Goal: Information Seeking & Learning: Learn about a topic

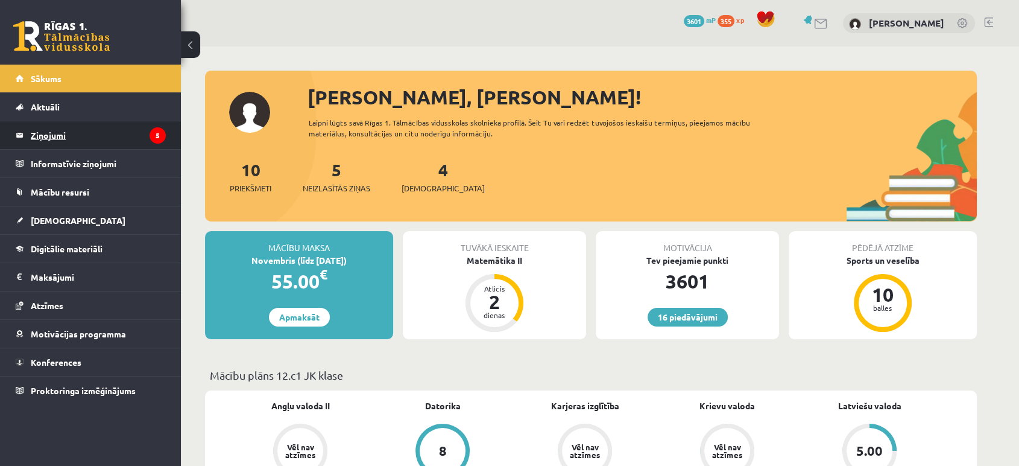
click at [60, 131] on legend "Ziņojumi 5" at bounding box center [98, 135] width 135 height 28
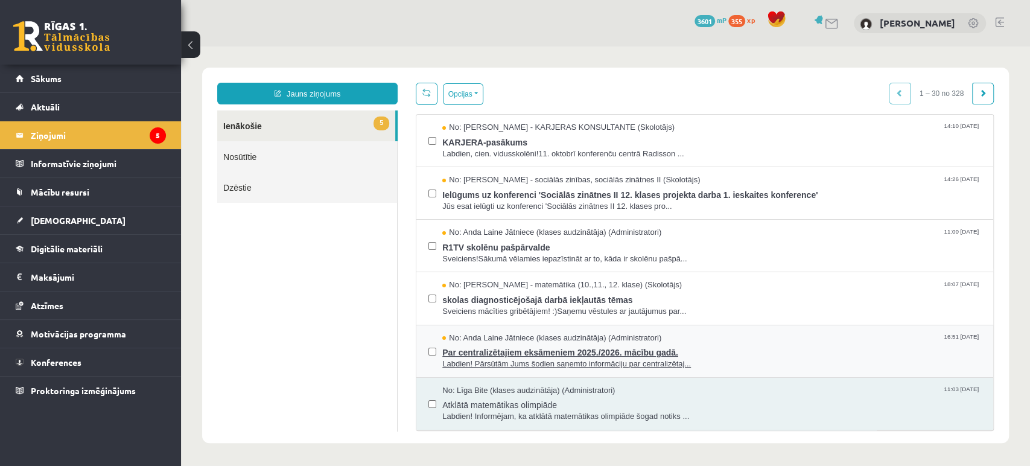
click at [516, 347] on span "Par centralizētajiem eksāmeniem 2025./2026. mācību gadā." at bounding box center [711, 350] width 539 height 15
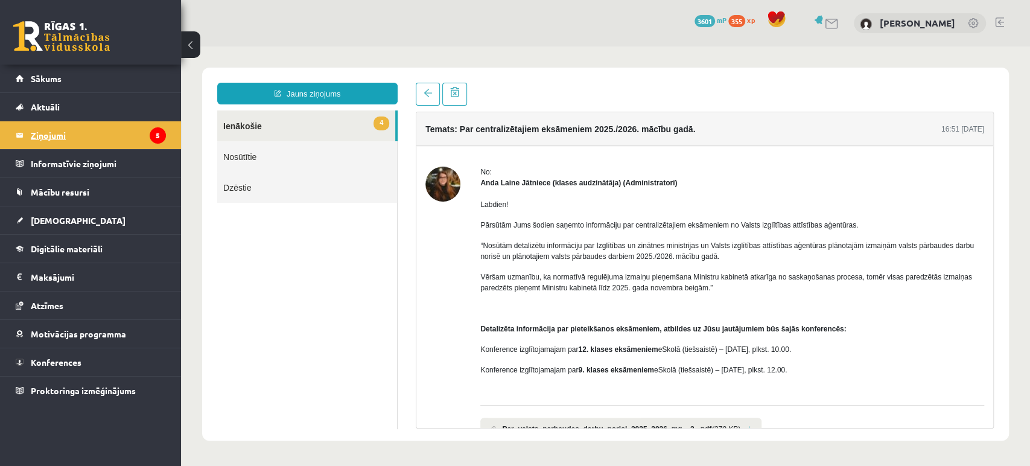
click at [162, 139] on icon "5" at bounding box center [158, 135] width 16 height 16
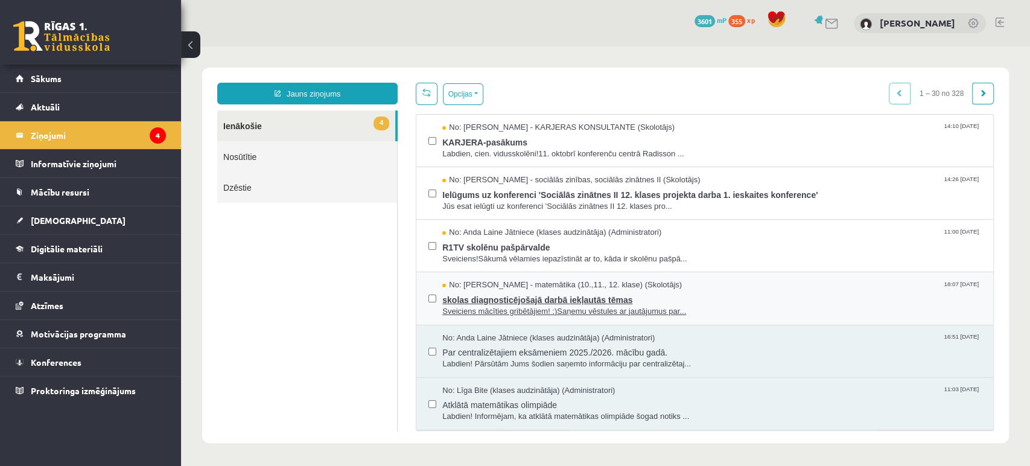
click at [495, 306] on span "Sveiciens mācīties gribētājiem! :)Saņemu vēstules ar jautājumus par..." at bounding box center [711, 311] width 539 height 11
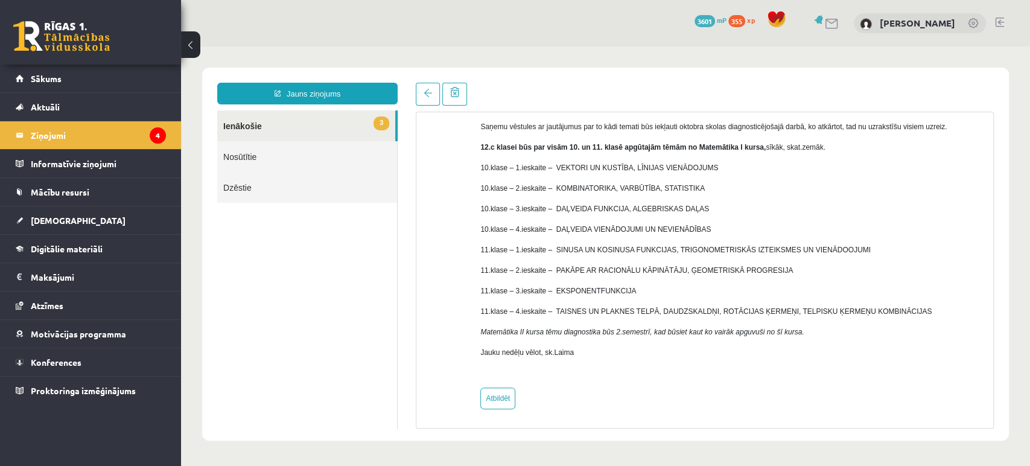
scroll to position [99, 0]
click at [159, 136] on icon "4" at bounding box center [158, 135] width 16 height 16
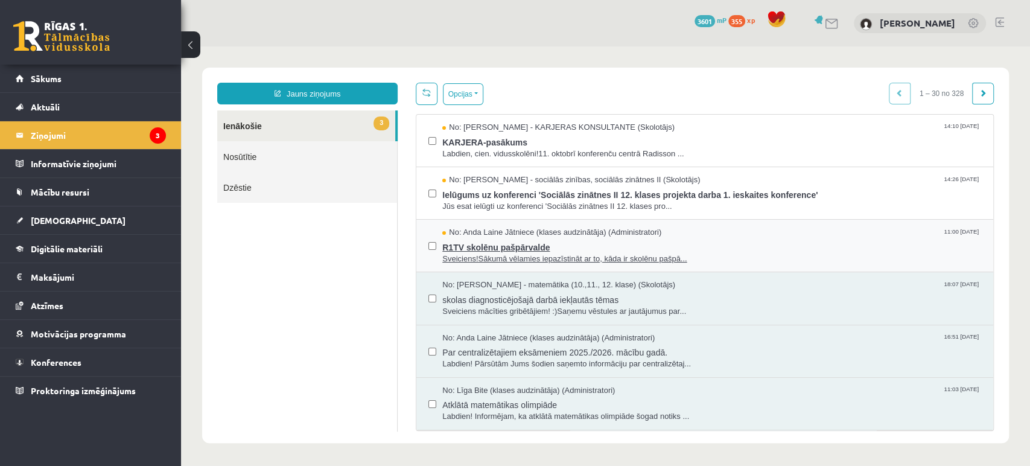
scroll to position [0, 0]
click at [527, 249] on span "R1TV skolēnu pašpārvalde" at bounding box center [711, 245] width 539 height 15
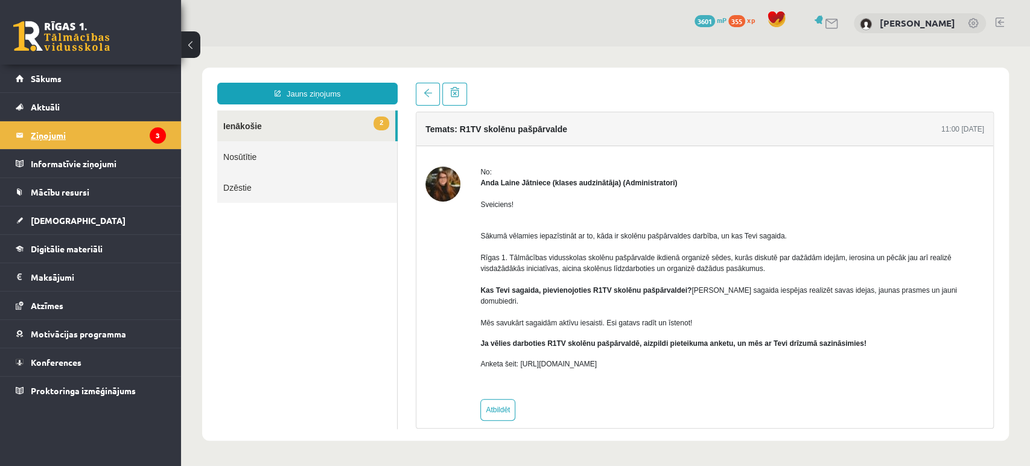
click at [62, 132] on legend "Ziņojumi 3" at bounding box center [98, 135] width 135 height 28
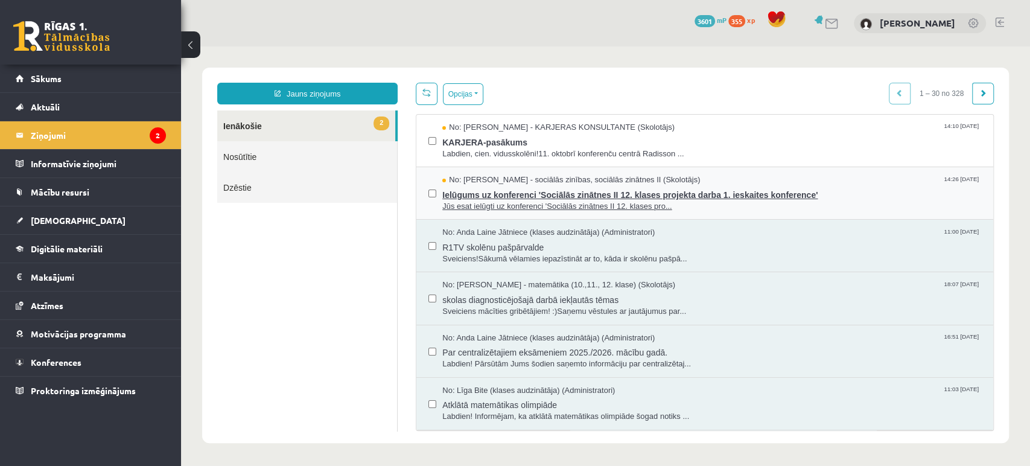
click at [577, 190] on span "Ielūgums uz konferenci 'Sociālās zinātnes II 12. klases projekta darba 1. ieska…" at bounding box center [711, 193] width 539 height 15
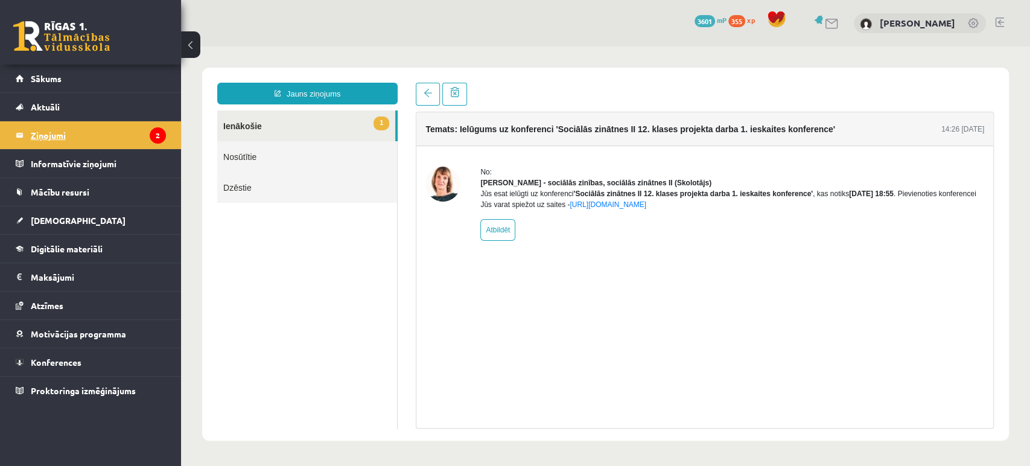
click at [150, 134] on icon "2" at bounding box center [158, 135] width 16 height 16
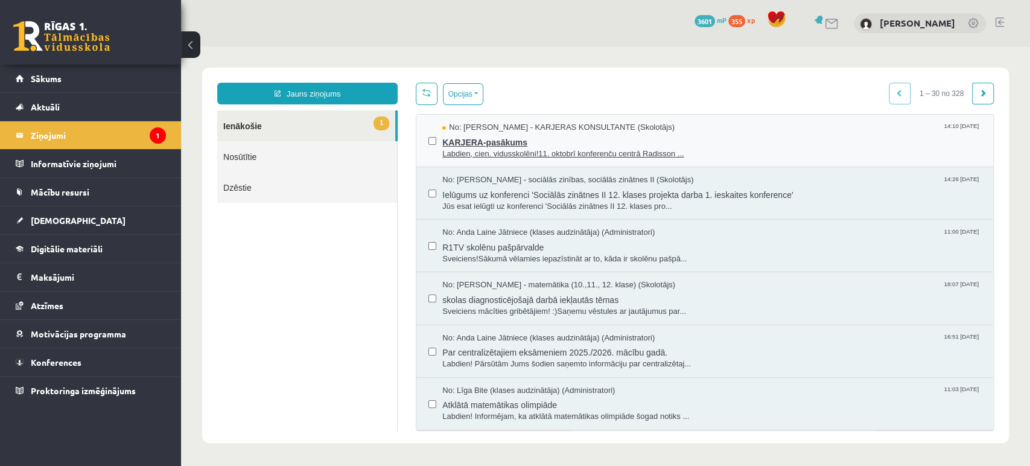
click at [548, 144] on span "KARJERA-pasākums" at bounding box center [711, 140] width 539 height 15
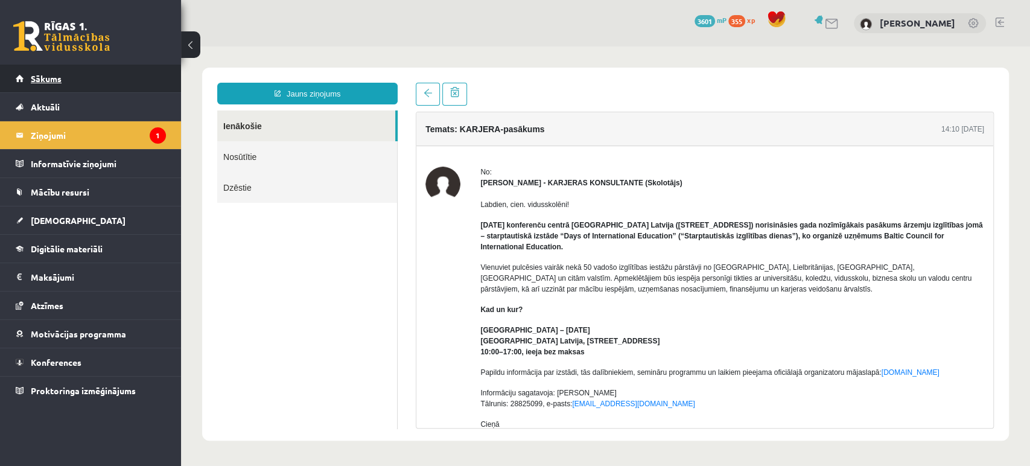
click at [139, 71] on link "Sākums" at bounding box center [91, 79] width 150 height 28
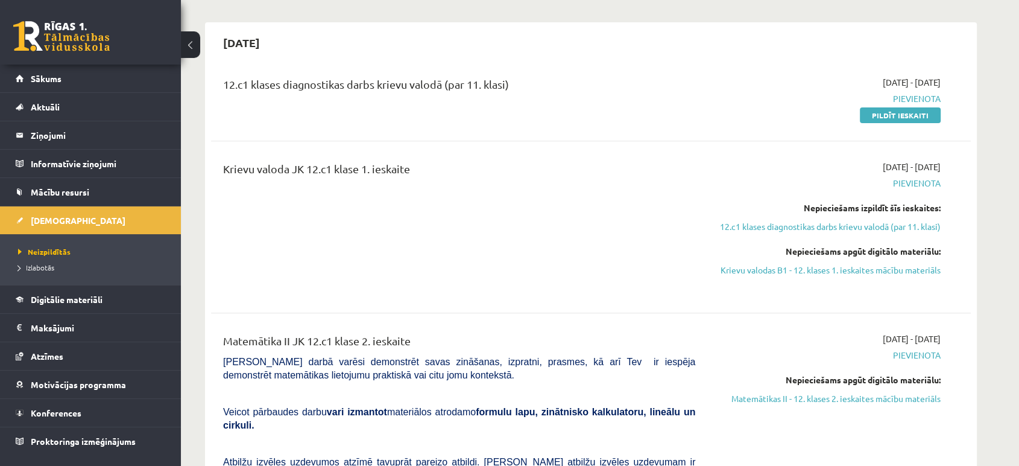
scroll to position [454, 0]
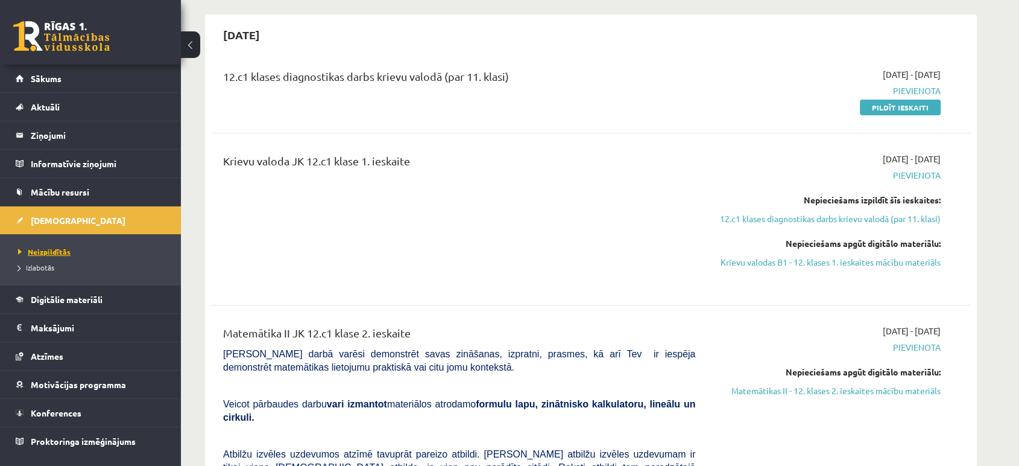
click at [39, 246] on link "Neizpildītās" at bounding box center [93, 251] width 151 height 11
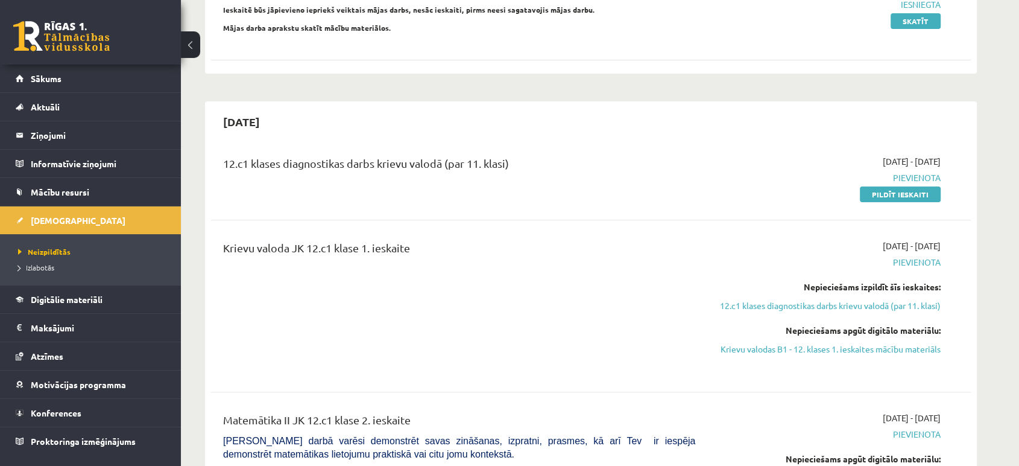
scroll to position [343, 0]
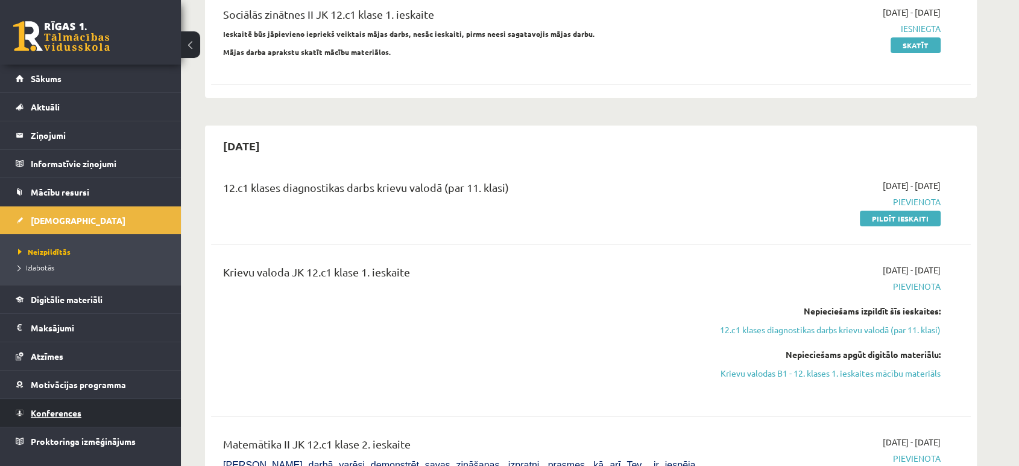
click at [80, 411] on span "Konferences" at bounding box center [56, 412] width 51 height 11
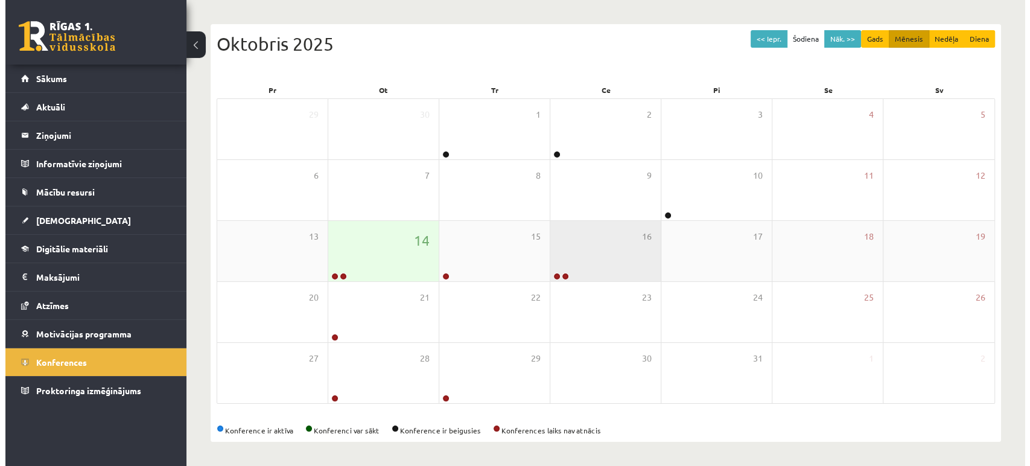
scroll to position [110, 0]
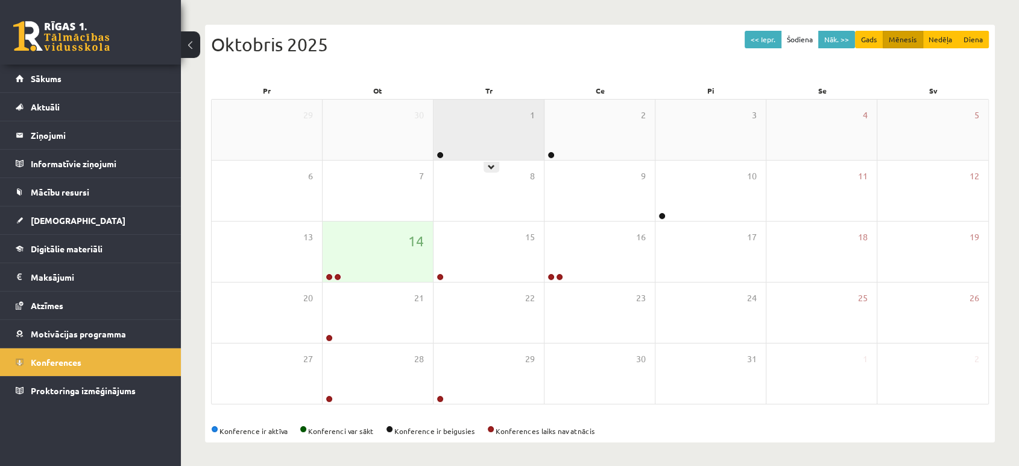
click at [499, 128] on div "1" at bounding box center [489, 130] width 110 height 60
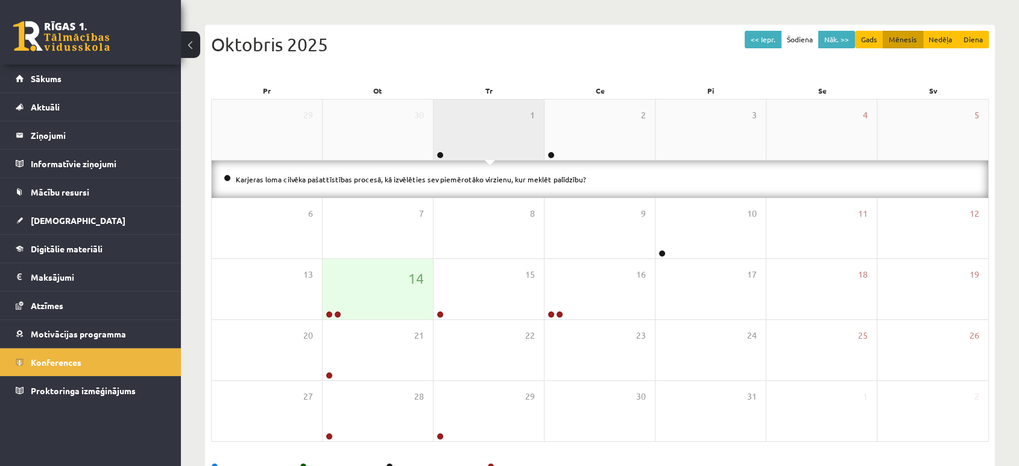
click at [499, 128] on div "1" at bounding box center [489, 130] width 110 height 60
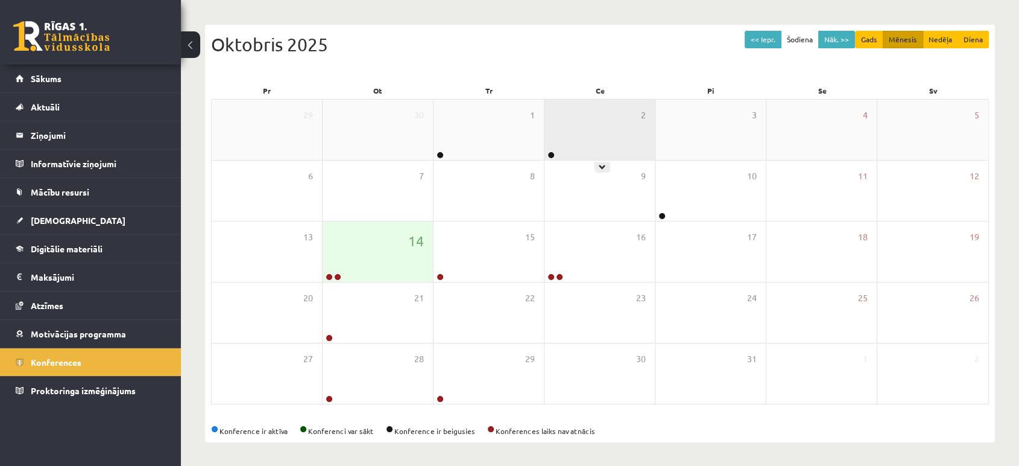
click at [558, 115] on div "2" at bounding box center [600, 130] width 110 height 60
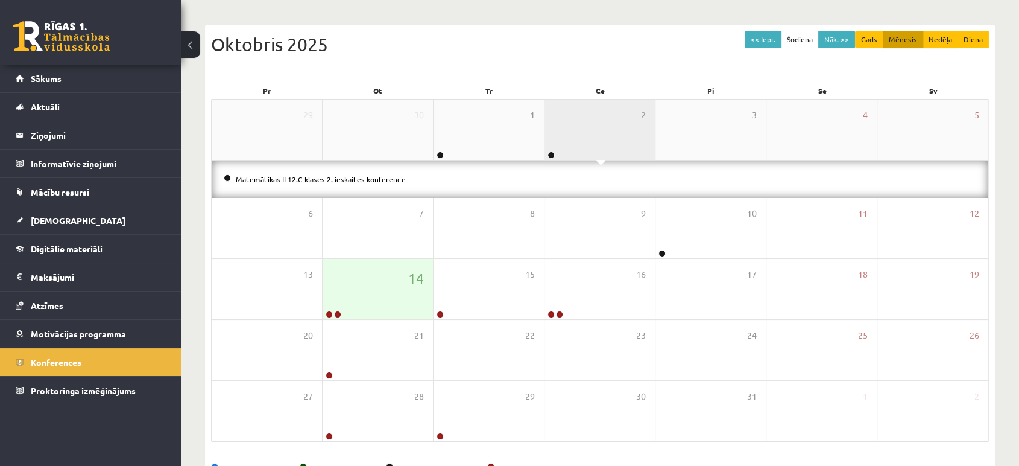
click at [558, 113] on div "2" at bounding box center [600, 130] width 110 height 60
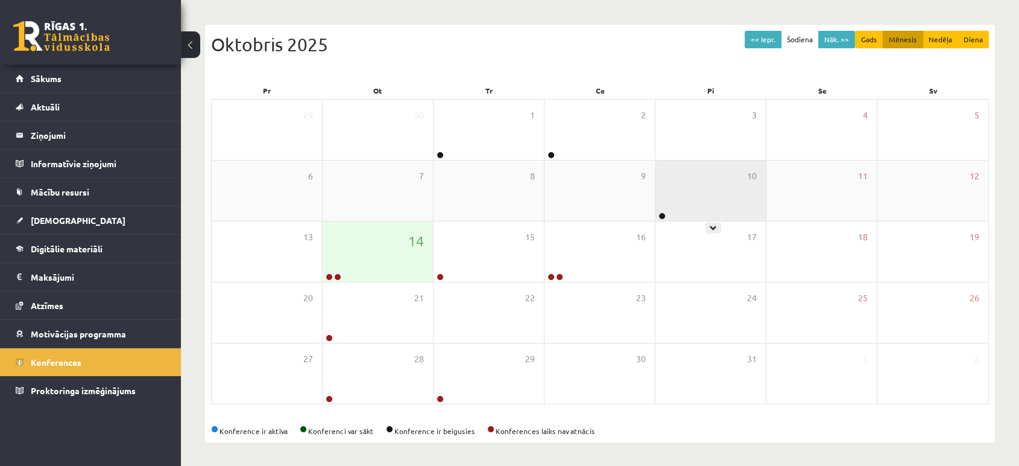
click at [661, 172] on div "10" at bounding box center [711, 190] width 110 height 60
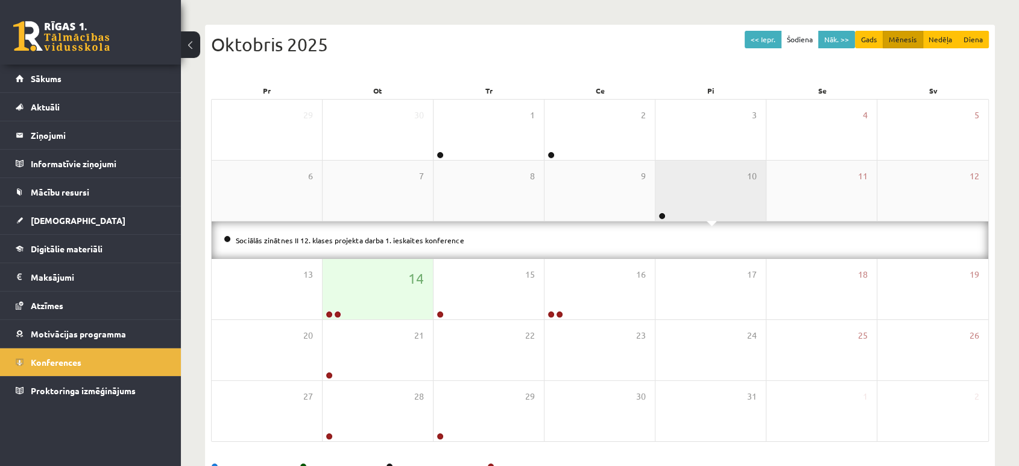
click at [661, 172] on div "10" at bounding box center [711, 190] width 110 height 60
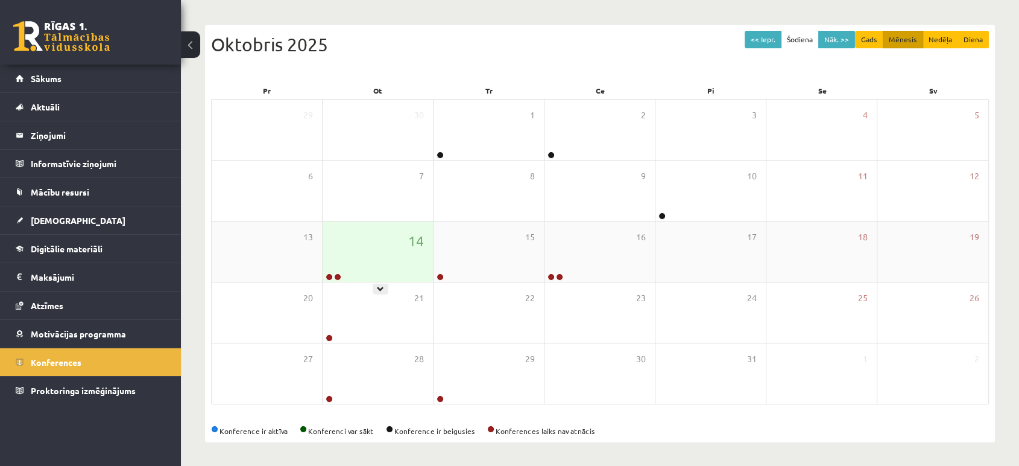
click at [381, 262] on div "14" at bounding box center [378, 251] width 110 height 60
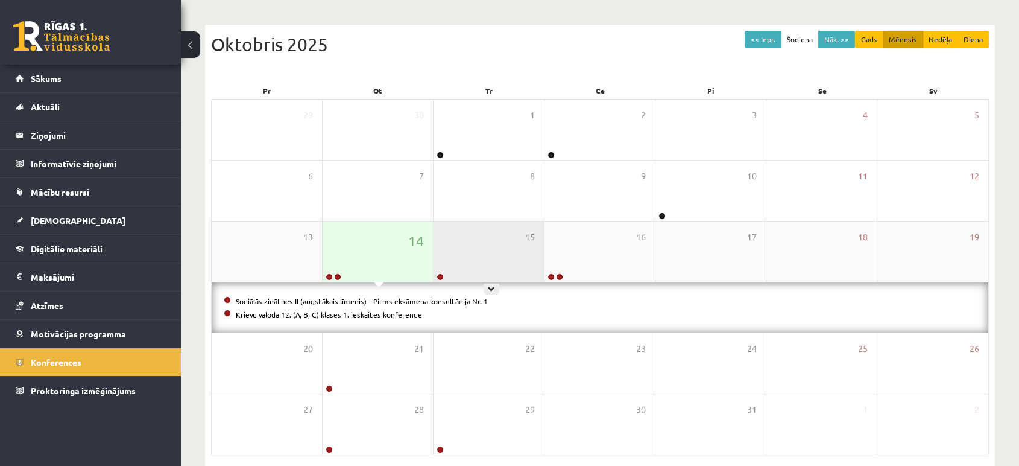
click at [507, 236] on div "15" at bounding box center [489, 251] width 110 height 60
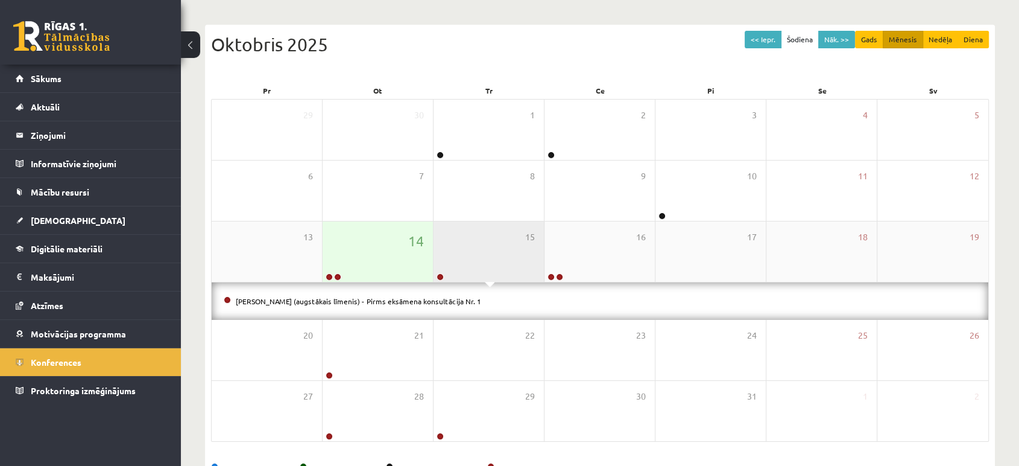
click at [507, 236] on div "15" at bounding box center [489, 251] width 110 height 60
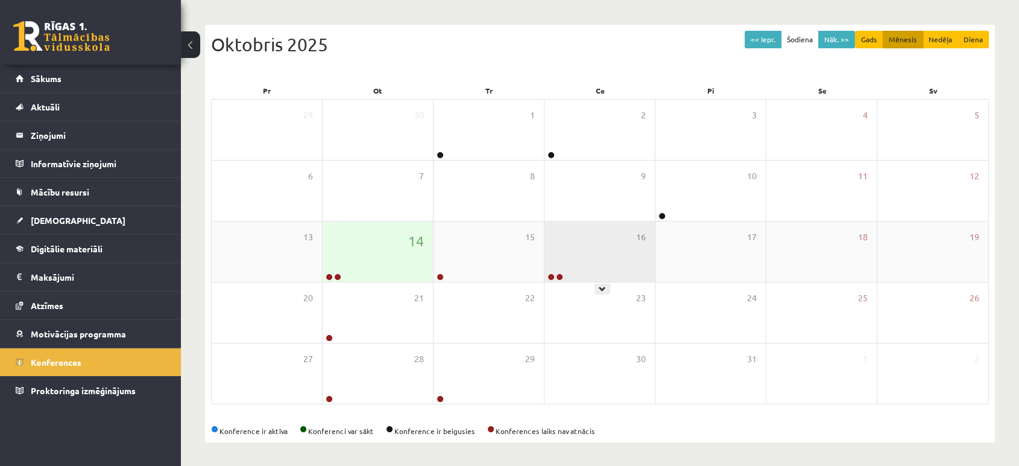
click at [633, 269] on div "16" at bounding box center [600, 251] width 110 height 60
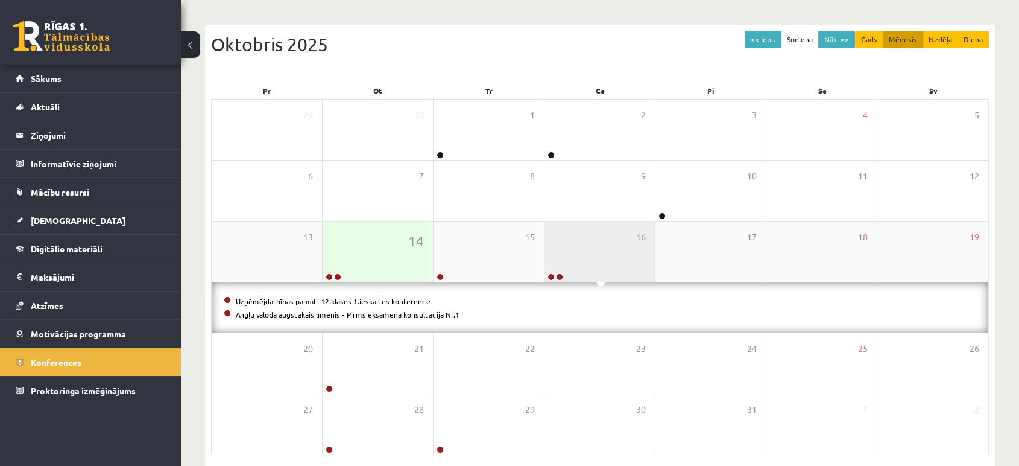
click at [633, 269] on div "16" at bounding box center [600, 251] width 110 height 60
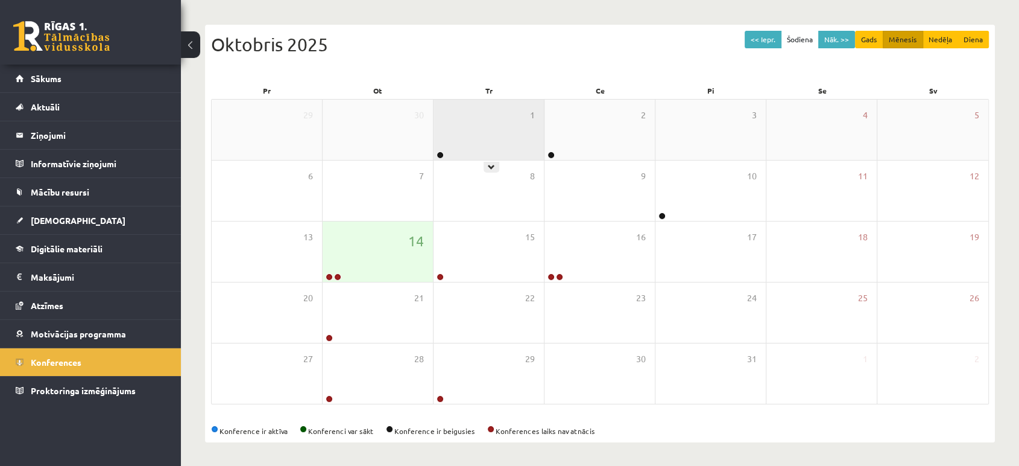
click at [469, 115] on div "1" at bounding box center [489, 130] width 110 height 60
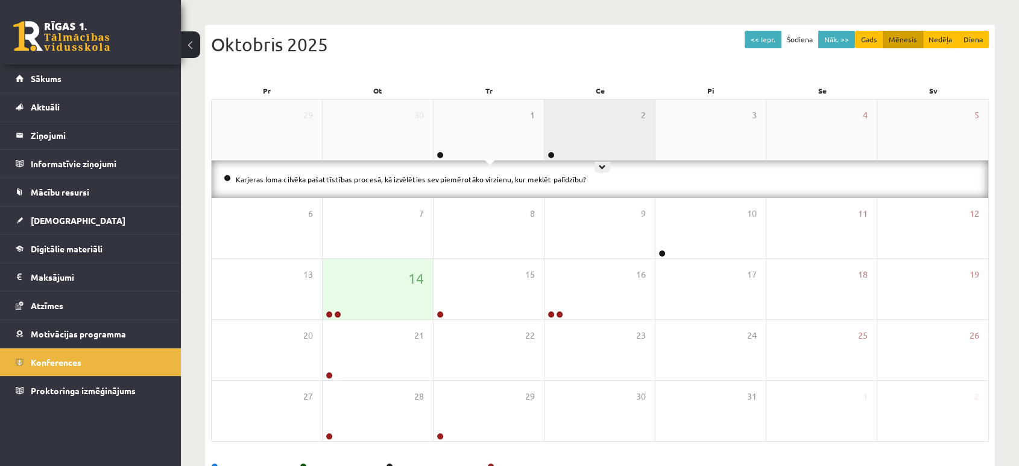
click at [605, 119] on div "2" at bounding box center [600, 130] width 110 height 60
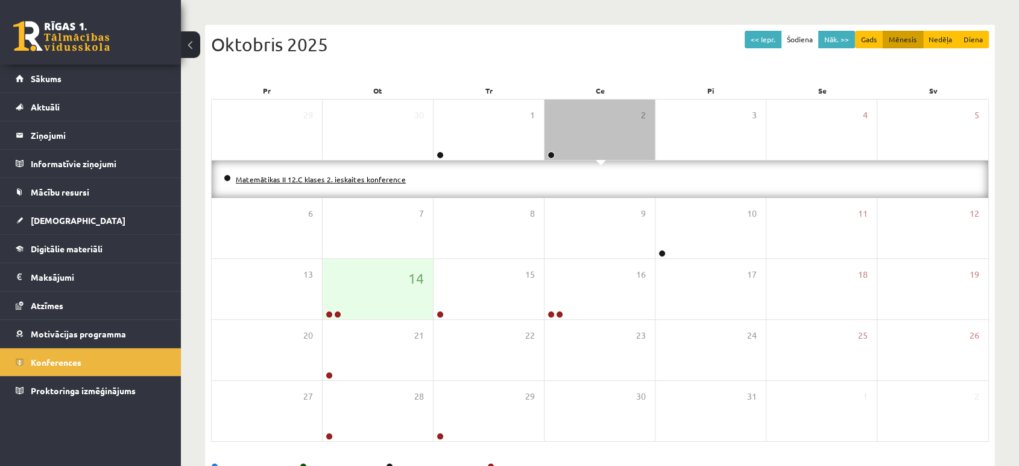
click at [356, 182] on link "Matemātikas II 12.C klases 2. ieskaites konference" at bounding box center [321, 179] width 170 height 10
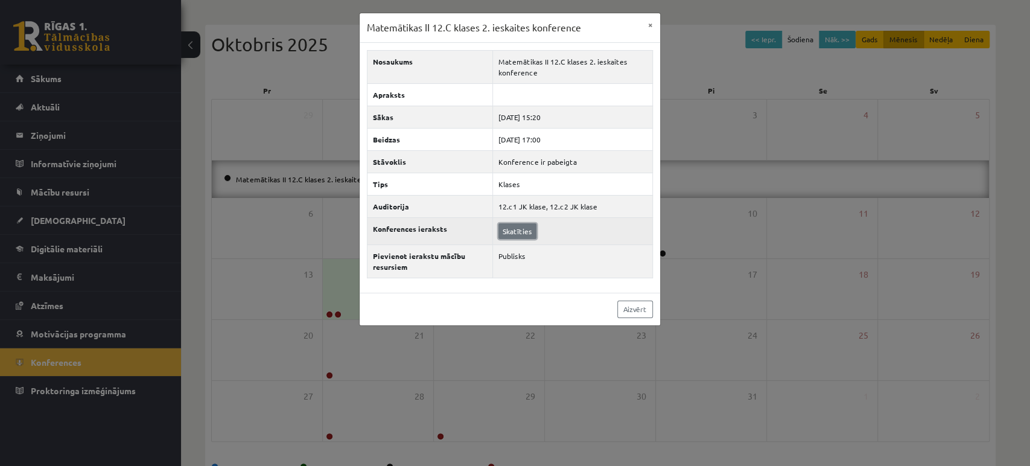
click at [524, 236] on link "Skatīties" at bounding box center [517, 231] width 38 height 16
